Goal: Information Seeking & Learning: Learn about a topic

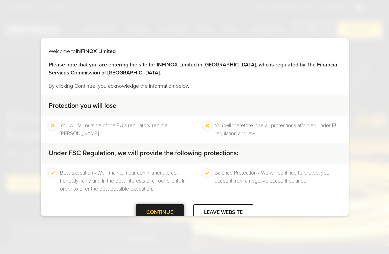
click at [170, 206] on div "CONTINUE" at bounding box center [160, 212] width 48 height 16
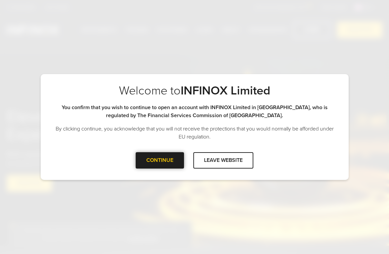
click at [174, 160] on div "CONTINUE" at bounding box center [160, 160] width 48 height 16
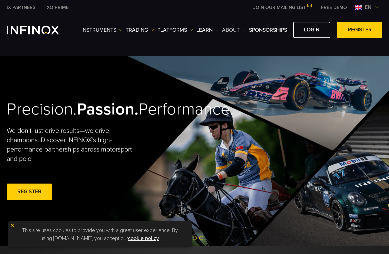
click at [231, 28] on link "ABOUT" at bounding box center [234, 30] width 24 height 8
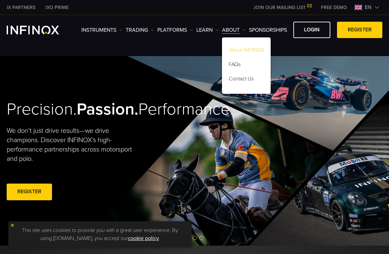
click at [231, 46] on link "About INFINOX" at bounding box center [246, 51] width 49 height 14
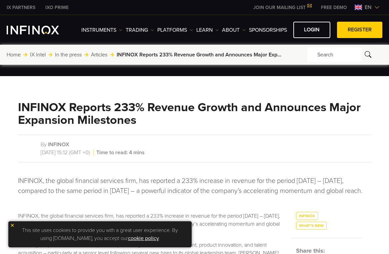
click at [97, 59] on link "Articles" at bounding box center [99, 55] width 16 height 8
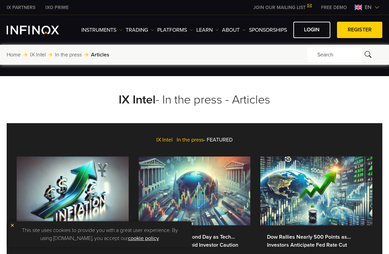
click at [66, 59] on link "In the press" at bounding box center [68, 55] width 27 height 8
